Goal: Navigation & Orientation: Find specific page/section

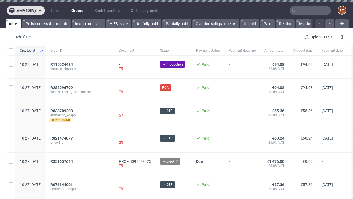
click at [26, 10] on span "ama (dev)" at bounding box center [26, 11] width 19 height 4
